Goal: Find specific page/section: Find specific page/section

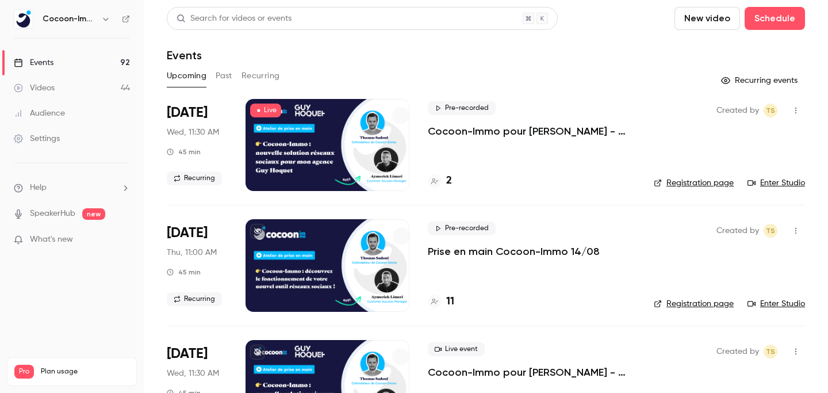
click at [338, 133] on div at bounding box center [328, 145] width 164 height 92
click at [786, 184] on link "Enter Studio" at bounding box center [777, 183] width 58 height 12
click at [513, 139] on div "Pre-recorded Cocoon-Immo pour [PERSON_NAME] - Prise en main 2" at bounding box center [532, 145] width 208 height 92
click at [771, 186] on link "Enter Studio" at bounding box center [777, 183] width 58 height 12
